Goal: Find specific page/section: Find specific page/section

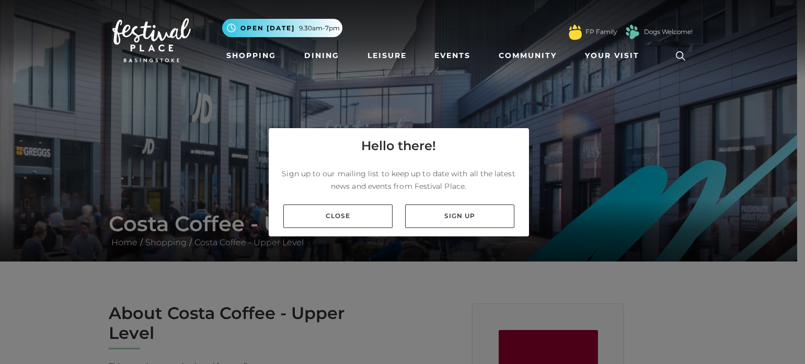
click at [596, 183] on div "Hello there! Sign up to our mailing list to keep up to date with all the latest…" at bounding box center [402, 182] width 805 height 364
click at [334, 214] on link "Close" at bounding box center [337, 216] width 109 height 24
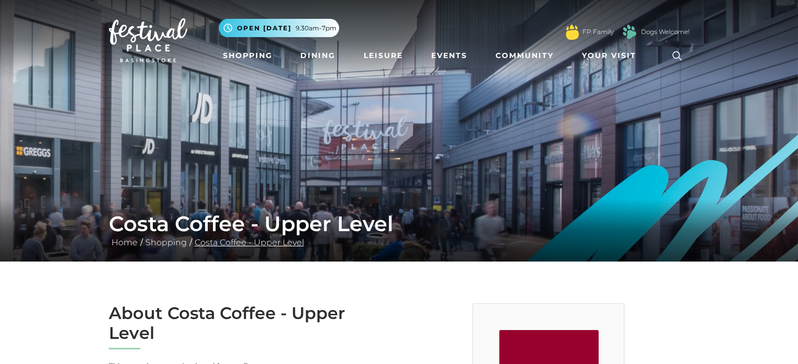
click at [226, 244] on link "Costa Coffee - Upper Level" at bounding box center [249, 242] width 115 height 10
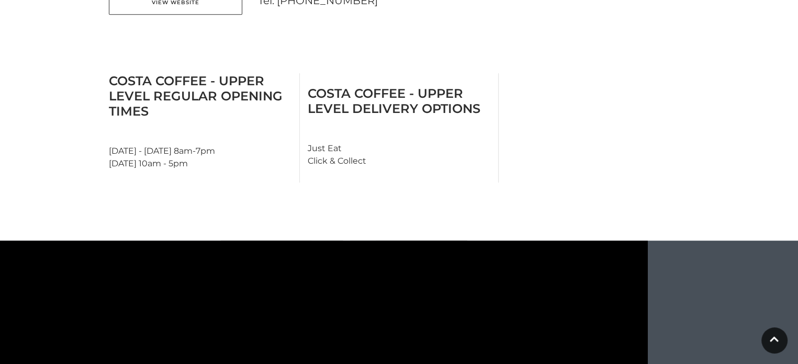
scroll to position [867, 0]
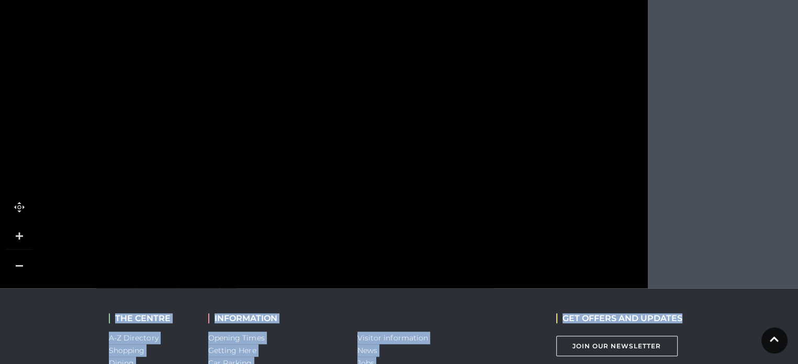
drag, startPoint x: 795, startPoint y: 343, endPoint x: 778, endPoint y: 142, distance: 201.6
